Goal: Task Accomplishment & Management: Manage account settings

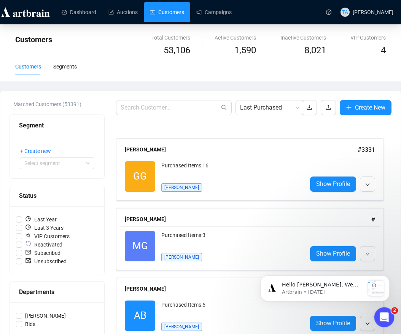
click at [383, 319] on icon "Open Intercom Messenger" at bounding box center [383, 316] width 13 height 13
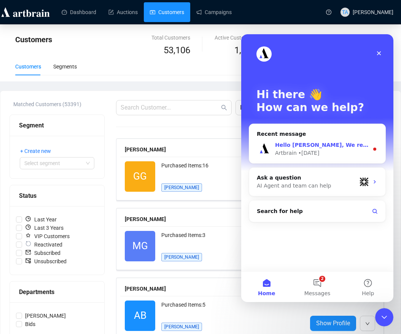
click at [325, 141] on div "Hello Thina, We replied earlier, but it may have been missed — so I’ll share th…" at bounding box center [317, 149] width 136 height 28
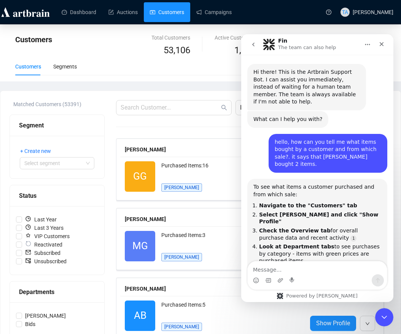
scroll to position [617, 0]
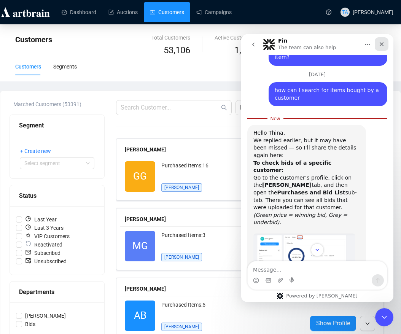
drag, startPoint x: 383, startPoint y: 42, endPoint x: 622, endPoint y: 75, distance: 241.4
click at [383, 42] on icon "Close" at bounding box center [382, 44] width 6 height 6
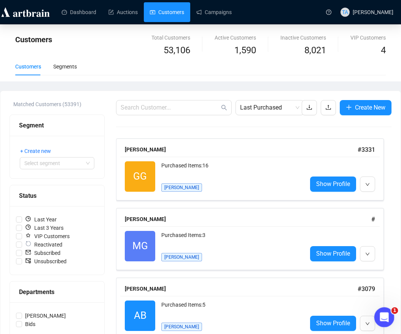
click at [380, 319] on icon "Open Intercom Messenger" at bounding box center [383, 316] width 13 height 13
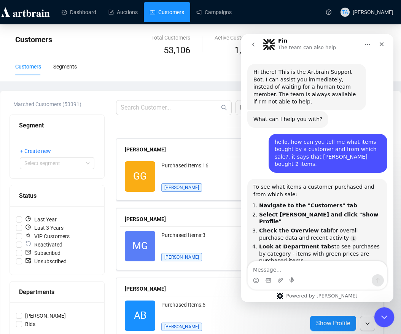
scroll to position [895, 0]
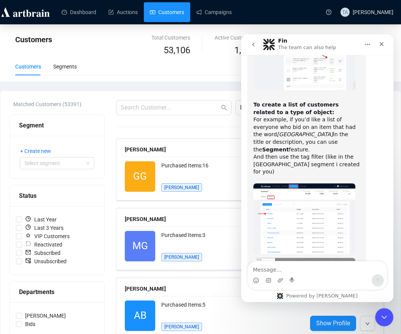
click at [293, 268] on textarea "Message…" at bounding box center [317, 268] width 139 height 13
type textarea "how do i add a new email recipient to our mailing list?"
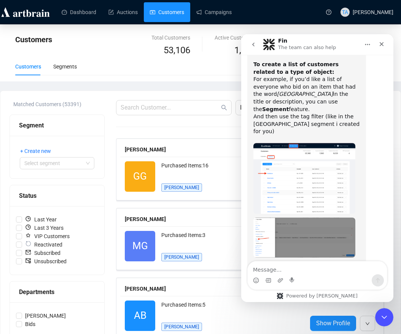
click at [280, 41] on h1 "Fin" at bounding box center [282, 41] width 9 height 6
drag, startPoint x: 300, startPoint y: 246, endPoint x: 271, endPoint y: 240, distance: 29.5
copy div "how do i add a new email recipient to our mailing list?"
click at [255, 42] on icon "go back" at bounding box center [253, 44] width 6 height 6
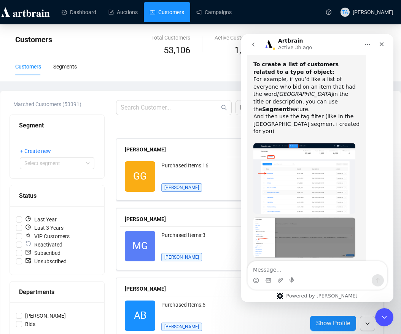
scroll to position [0, 0]
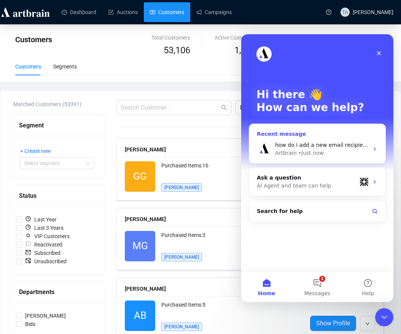
click at [359, 147] on span "how do i add a new email recipient to our mailing list?" at bounding box center [347, 145] width 145 height 6
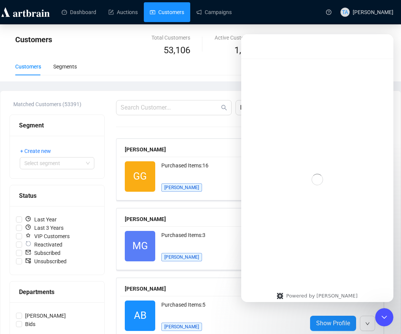
scroll to position [935, 0]
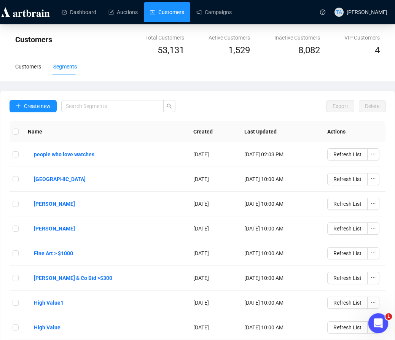
click at [378, 324] on icon "Open Intercom Messenger" at bounding box center [377, 322] width 13 height 13
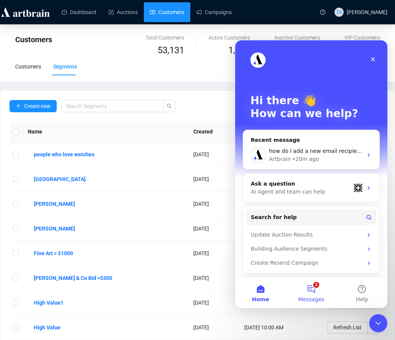
click at [316, 294] on button "1 Messages" at bounding box center [311, 293] width 51 height 30
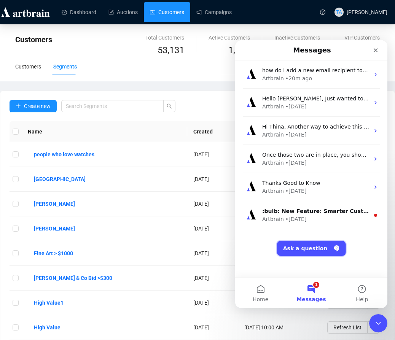
click at [316, 249] on button "Ask a question" at bounding box center [311, 248] width 69 height 15
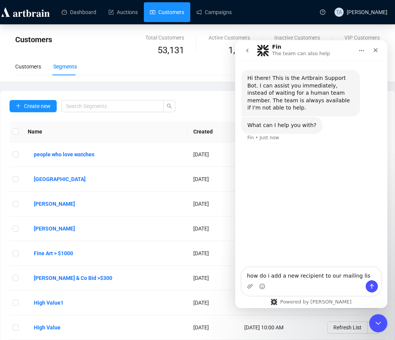
type textarea "how do i add a new recipient to our mailing list"
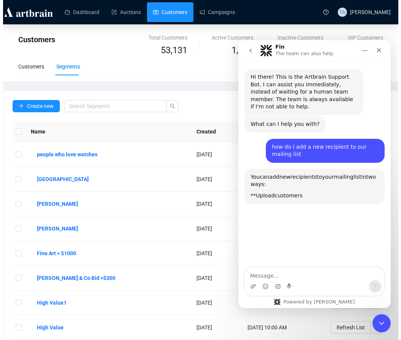
scroll to position [73, 0]
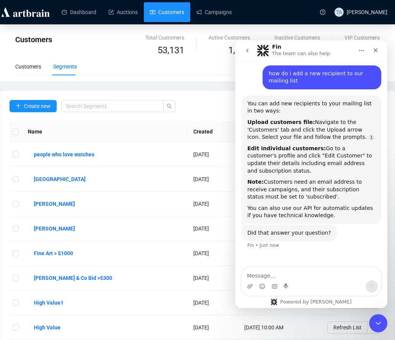
click at [160, 10] on link "Customers" at bounding box center [167, 12] width 34 height 20
click at [28, 103] on span "Create new" at bounding box center [37, 106] width 27 height 8
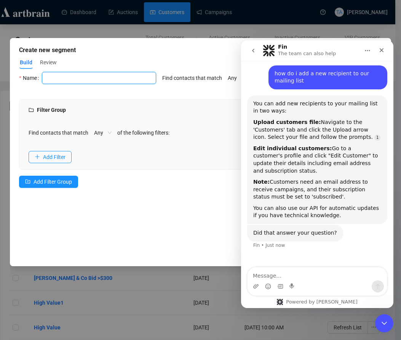
click at [78, 78] on input "text" at bounding box center [99, 78] width 114 height 12
click at [197, 219] on div "Select Filter Customer details First Name Last Name Subscription Status City St…" at bounding box center [200, 157] width 362 height 170
click at [251, 51] on icon "go back" at bounding box center [253, 51] width 6 height 6
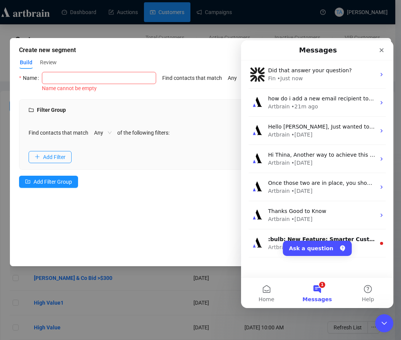
click at [323, 289] on button "1 Messages" at bounding box center [317, 293] width 51 height 30
click at [327, 249] on button "Ask a question" at bounding box center [317, 248] width 69 height 15
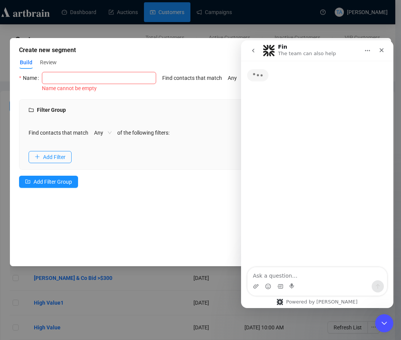
click at [251, 48] on icon "go back" at bounding box center [253, 51] width 6 height 6
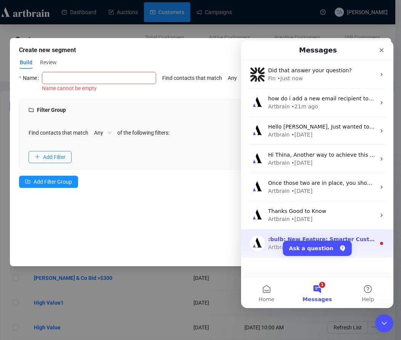
click at [364, 244] on div "Artbrain • [DATE]" at bounding box center [321, 248] width 107 height 8
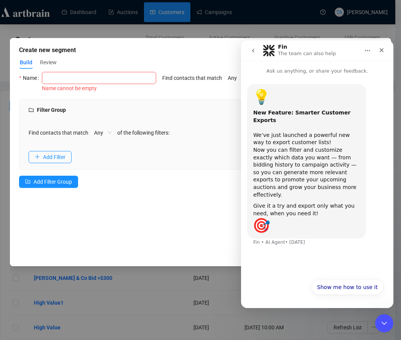
scroll to position [0, 0]
click at [202, 196] on div "Filter Group Find contacts that match Any of the following filters: Add Filter …" at bounding box center [200, 148] width 362 height 98
click at [380, 50] on icon "Close" at bounding box center [381, 50] width 6 height 6
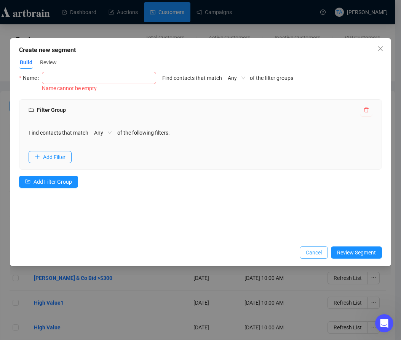
click at [315, 256] on span "Cancel" at bounding box center [314, 253] width 16 height 8
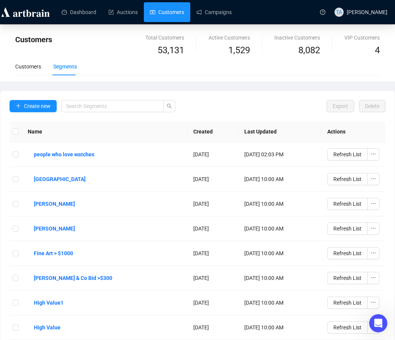
click at [129, 58] on div "Customers Segments" at bounding box center [197, 67] width 365 height 18
click at [162, 16] on link "Customers" at bounding box center [167, 12] width 34 height 20
click at [22, 68] on div "Customers" at bounding box center [28, 66] width 26 height 8
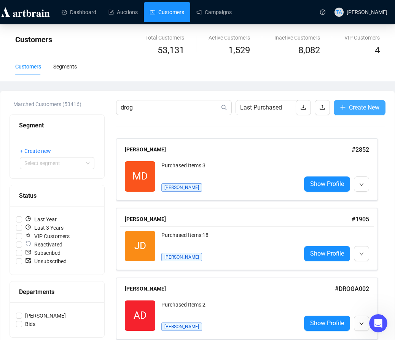
click at [349, 105] on span "Create New" at bounding box center [364, 108] width 30 height 10
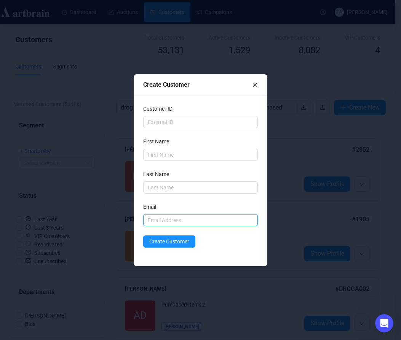
click at [183, 222] on input "text" at bounding box center [200, 220] width 115 height 12
type input "[EMAIL_ADDRESS][DOMAIN_NAME]"
click at [192, 219] on input "[EMAIL_ADDRESS][DOMAIN_NAME]" at bounding box center [200, 220] width 115 height 12
click at [191, 219] on input "[EMAIL_ADDRESS][DOMAIN_NAME]" at bounding box center [200, 220] width 115 height 12
click at [238, 226] on input "[EMAIL_ADDRESS][DOMAIN_NAME]" at bounding box center [200, 220] width 115 height 12
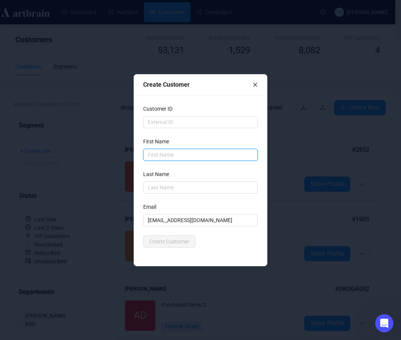
click at [202, 155] on input "text" at bounding box center [200, 155] width 115 height 12
click at [223, 250] on div "Customer ID First Name Last Name Email [EMAIL_ADDRESS][DOMAIN_NAME] Create Cust…" at bounding box center [200, 181] width 133 height 171
click at [255, 257] on div "Customer ID First Name First Name is required Last Name Email [EMAIL_ADDRESS][D…" at bounding box center [200, 181] width 133 height 171
click at [199, 152] on input "text" at bounding box center [200, 155] width 115 height 12
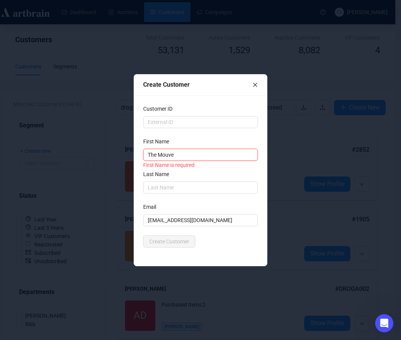
click at [164, 155] on input "The Mouve" at bounding box center [200, 155] width 115 height 12
type input "The Mauve"
click at [169, 187] on input "text" at bounding box center [200, 188] width 115 height 12
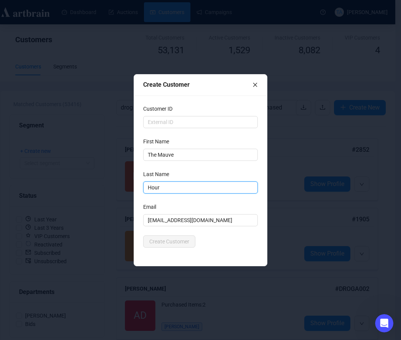
type input "Hour"
click at [222, 250] on div "Customer ID First Name The Mauve Last Name Hour Email [EMAIL_ADDRESS][DOMAIN_NA…" at bounding box center [200, 181] width 133 height 171
click at [178, 240] on span "Create Customer" at bounding box center [169, 242] width 40 height 8
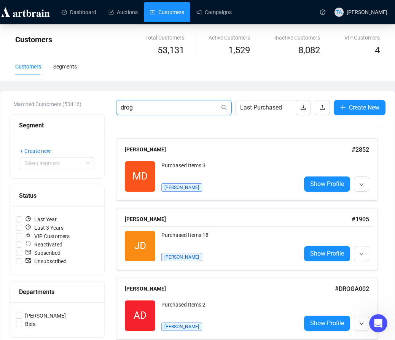
click at [138, 107] on input "drog" at bounding box center [170, 107] width 99 height 9
type input "d"
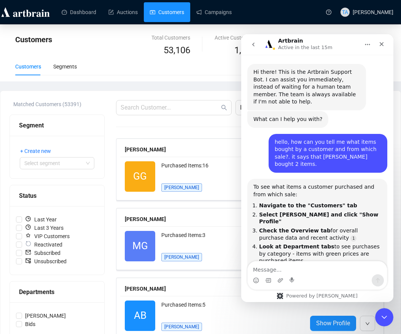
scroll to position [935, 0]
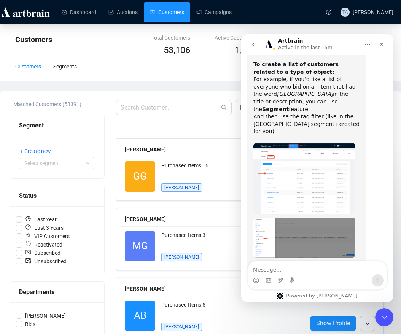
click at [125, 57] on div "Customers" at bounding box center [121, 46] width 212 height 24
click at [116, 11] on link "Auctions" at bounding box center [122, 12] width 29 height 20
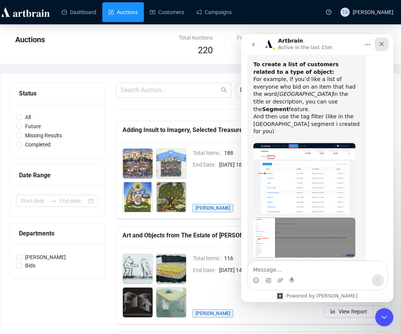
click at [382, 45] on icon "Close" at bounding box center [382, 44] width 6 height 6
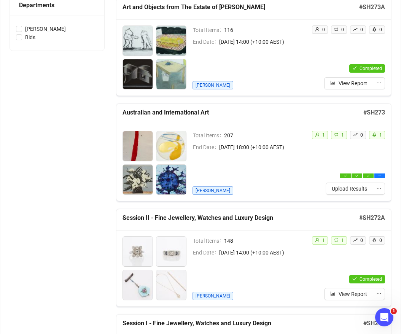
scroll to position [266, 0]
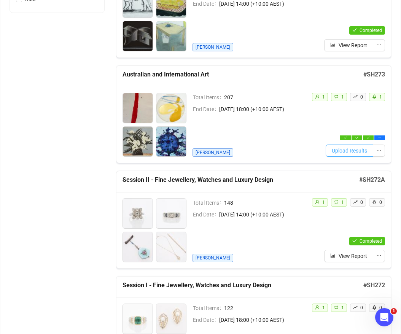
click at [345, 152] on span "Upload Results" at bounding box center [349, 151] width 35 height 8
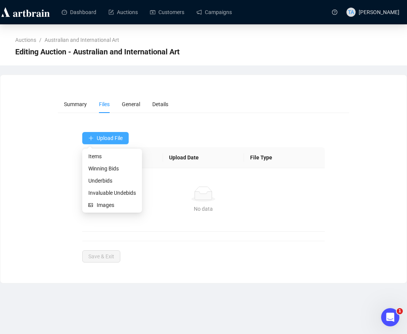
click at [113, 137] on span "Upload File" at bounding box center [110, 138] width 26 height 6
click at [99, 171] on span "Winning Bids" at bounding box center [112, 168] width 48 height 8
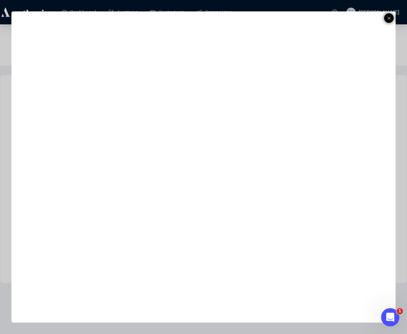
click at [390, 21] on icon at bounding box center [389, 18] width 4 height 9
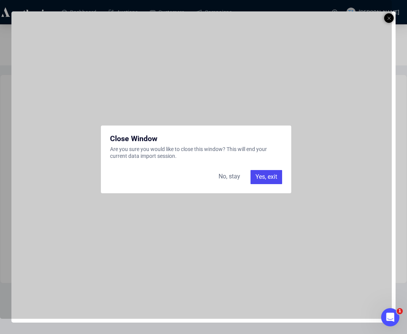
click at [273, 176] on div "Yes, exit" at bounding box center [266, 177] width 32 height 14
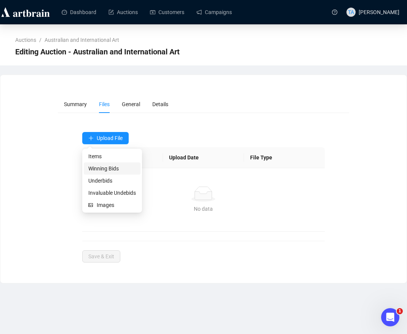
click at [101, 166] on span "Winning Bids" at bounding box center [112, 168] width 48 height 8
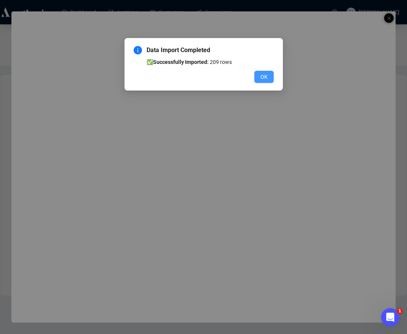
click at [260, 76] on span "OK" at bounding box center [263, 77] width 7 height 8
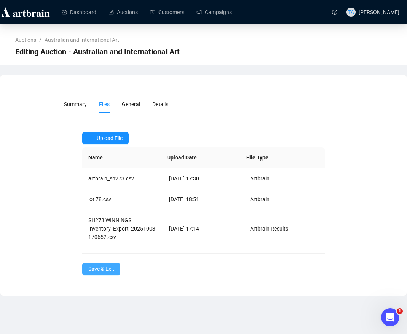
click at [107, 268] on span "Save & Exit" at bounding box center [101, 269] width 26 height 8
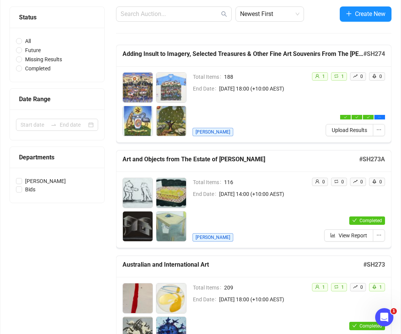
scroll to position [190, 0]
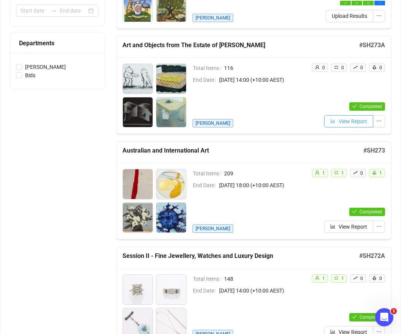
click at [346, 121] on span "View Report" at bounding box center [353, 121] width 29 height 8
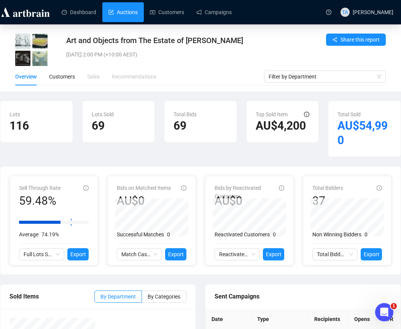
click at [126, 15] on link "Auctions" at bounding box center [122, 12] width 29 height 20
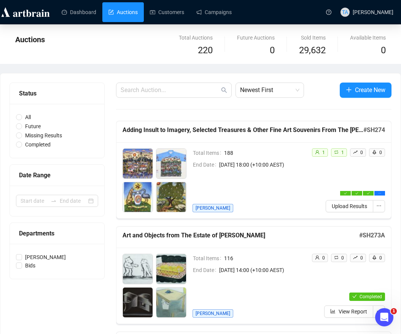
scroll to position [76, 0]
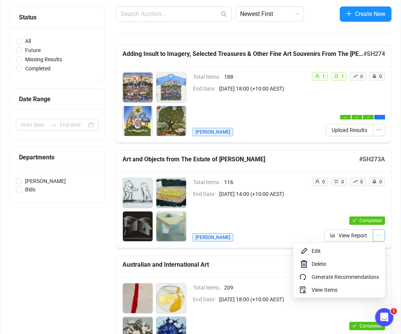
click at [378, 233] on icon "ellipsis" at bounding box center [379, 235] width 5 height 5
click at [319, 252] on span "Edit" at bounding box center [345, 251] width 67 height 8
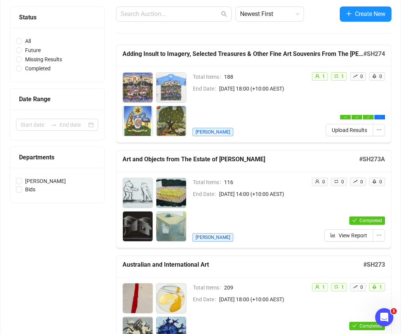
scroll to position [77, 0]
